Goal: Register for event/course

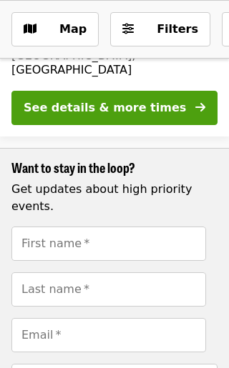
scroll to position [1779, 0]
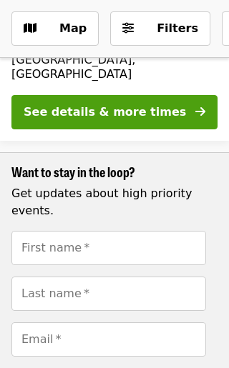
click at [36, 231] on input "First name   *" at bounding box center [108, 248] width 194 height 34
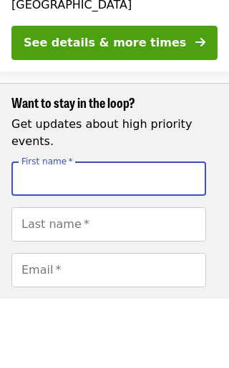
type input "******"
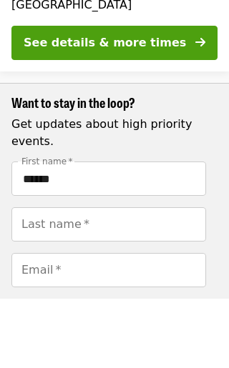
scroll to position [1849, 0]
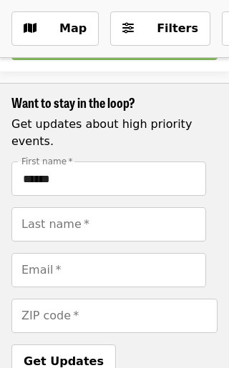
click at [29, 207] on div "Last name   * Last name *" at bounding box center [108, 224] width 194 height 34
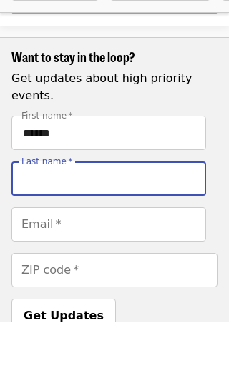
type input "******"
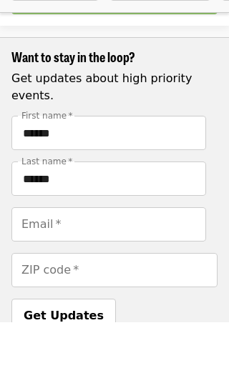
scroll to position [1894, 0]
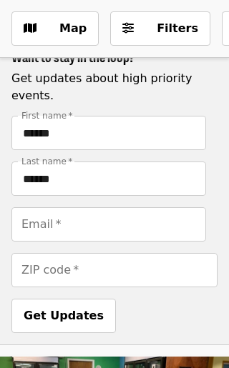
click at [24, 207] on div "Email   * Email *" at bounding box center [108, 224] width 194 height 34
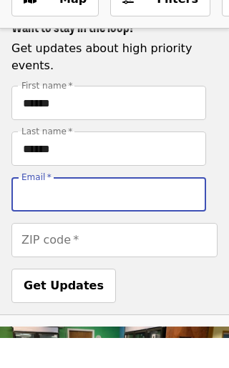
type input "**********"
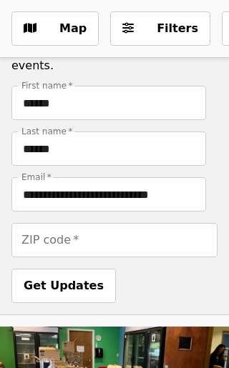
click at [30, 223] on div "ZIP code   * ZIP code *" at bounding box center [114, 240] width 206 height 34
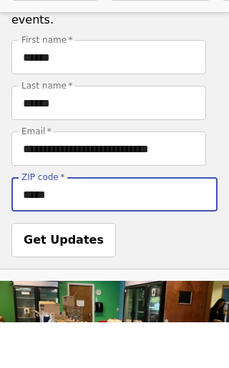
type input "*****"
click at [39, 279] on span "Get Updates" at bounding box center [64, 286] width 80 height 14
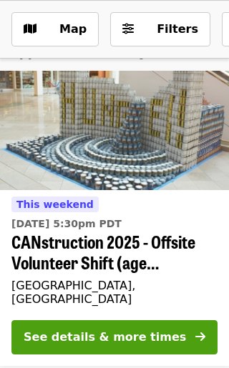
scroll to position [99, 0]
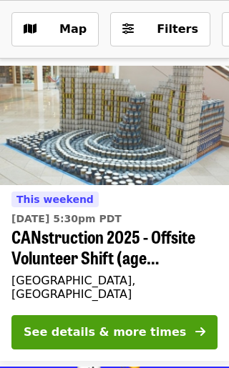
click at [34, 324] on div "See details & more times" at bounding box center [105, 332] width 162 height 17
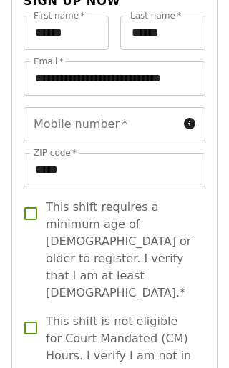
scroll to position [1489, 0]
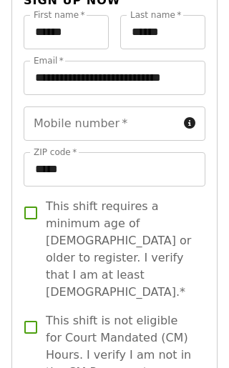
click at [17, 312] on label "This shift is not eligible for Court Mandated (CM) Hours. I verify I am not in …" at bounding box center [105, 346] width 178 height 69
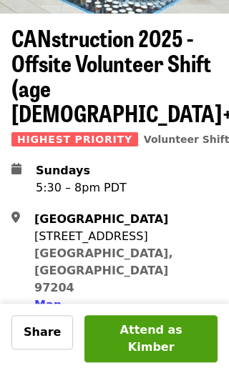
scroll to position [148, 0]
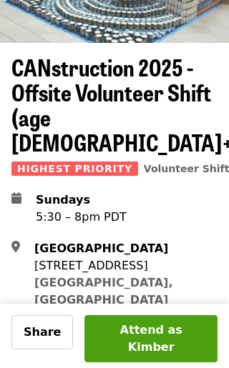
click at [12, 271] on span at bounding box center [19, 291] width 17 height 104
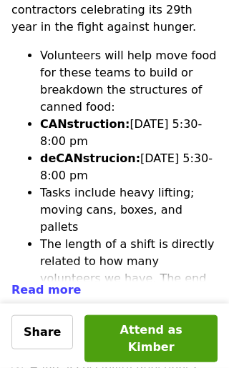
scroll to position [613, 0]
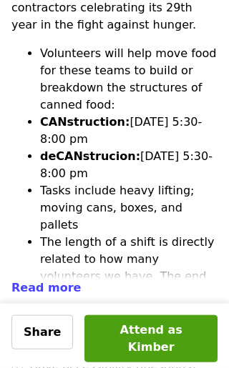
click at [31, 281] on span "Read more" at bounding box center [45, 288] width 69 height 14
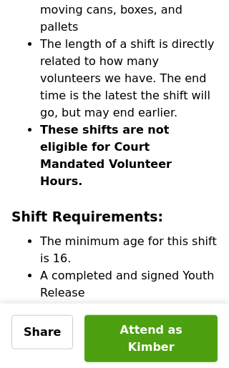
scroll to position [811, 0]
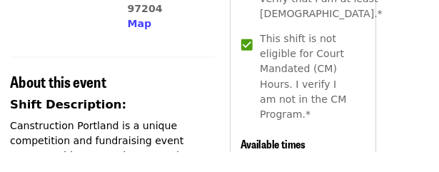
scroll to position [447, 0]
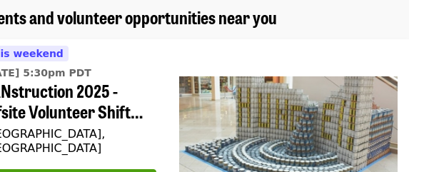
scroll to position [124, 30]
